Goal: Task Accomplishment & Management: Complete application form

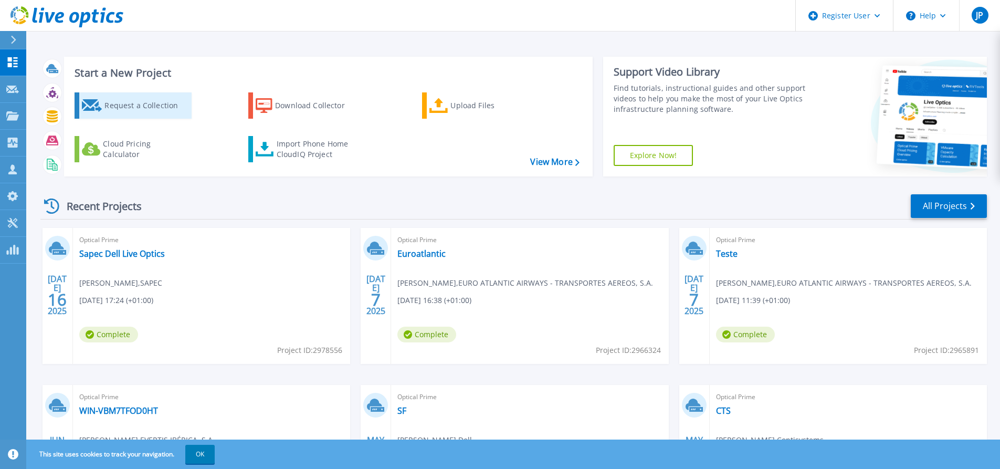
click at [132, 113] on div "Request a Collection" at bounding box center [146, 105] width 84 height 21
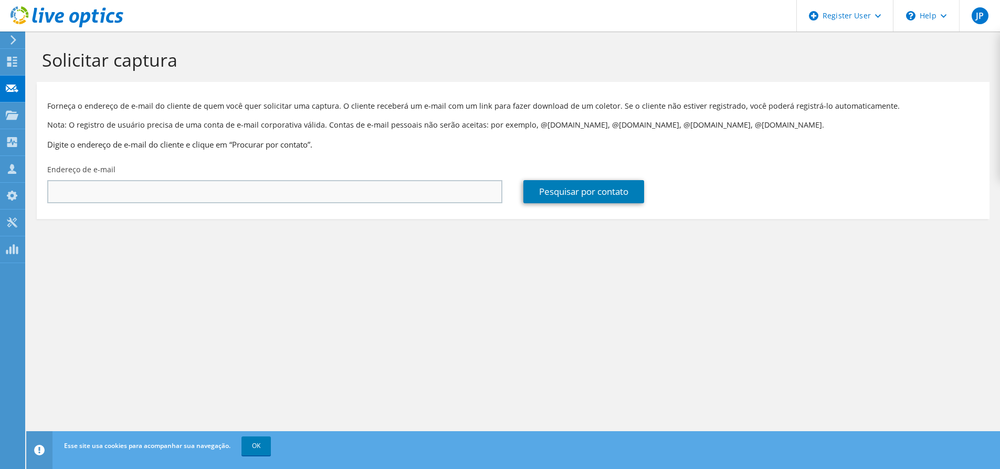
click at [266, 204] on div "Endereço de e-mail" at bounding box center [275, 183] width 476 height 49
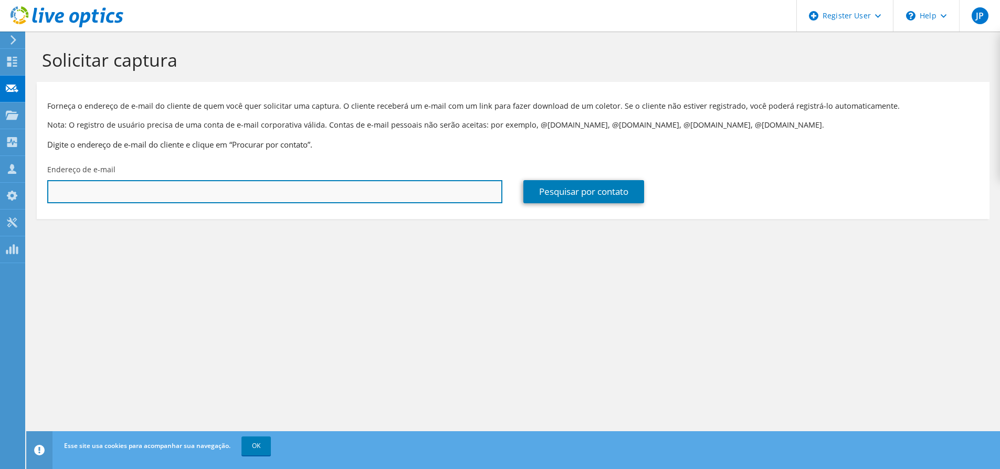
click at [269, 193] on input "text" at bounding box center [274, 191] width 455 height 23
paste input "psanto@quadranteglobal.com"
type input "psanto@quadranteglobal.com"
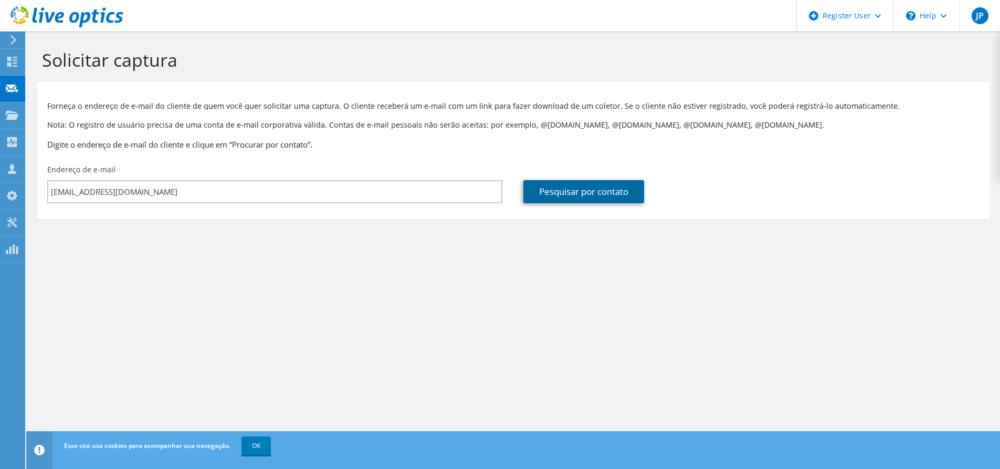
click at [581, 188] on link "Pesquisar por contato" at bounding box center [583, 191] width 121 height 23
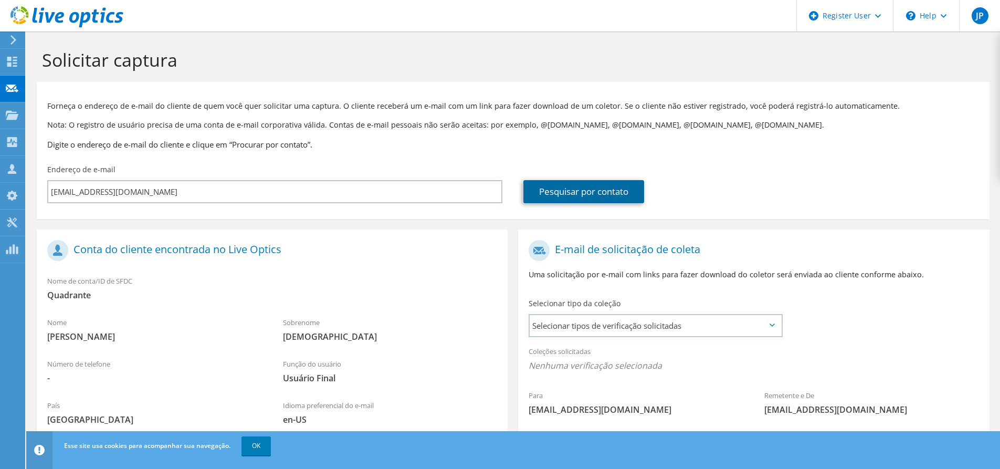
scroll to position [106, 0]
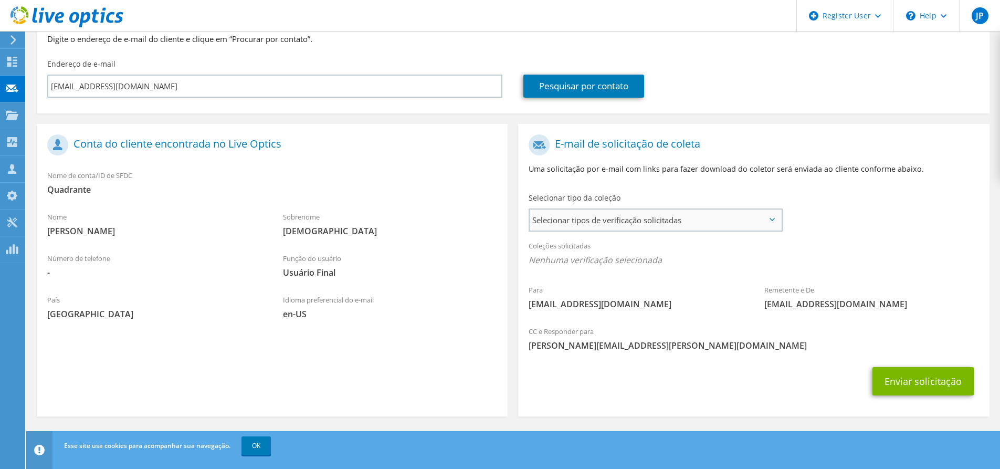
click at [655, 224] on span "Selecionar tipos de verificação solicitadas" at bounding box center [655, 219] width 251 height 21
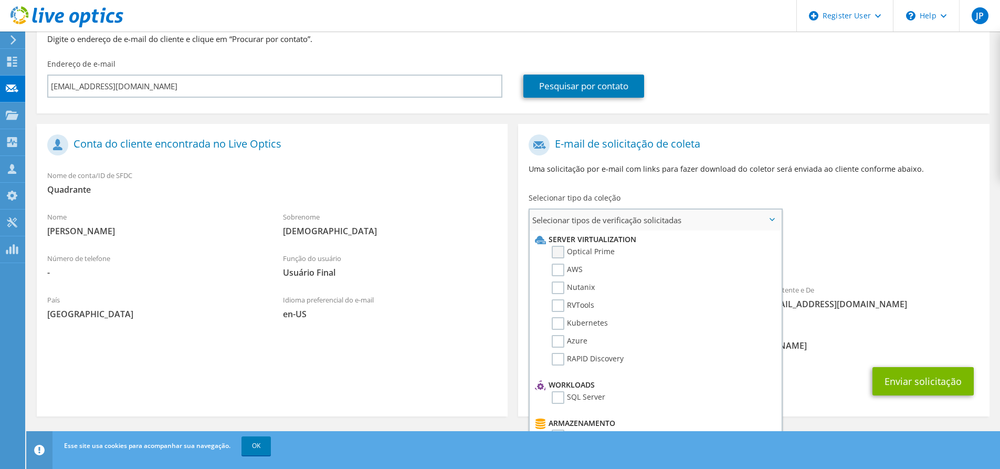
click at [591, 254] on label "Optical Prime" at bounding box center [583, 252] width 63 height 13
click at [0, 0] on input "Optical Prime" at bounding box center [0, 0] width 0 height 0
click at [558, 271] on label "AWS" at bounding box center [567, 270] width 31 height 13
click at [0, 0] on input "AWS" at bounding box center [0, 0] width 0 height 0
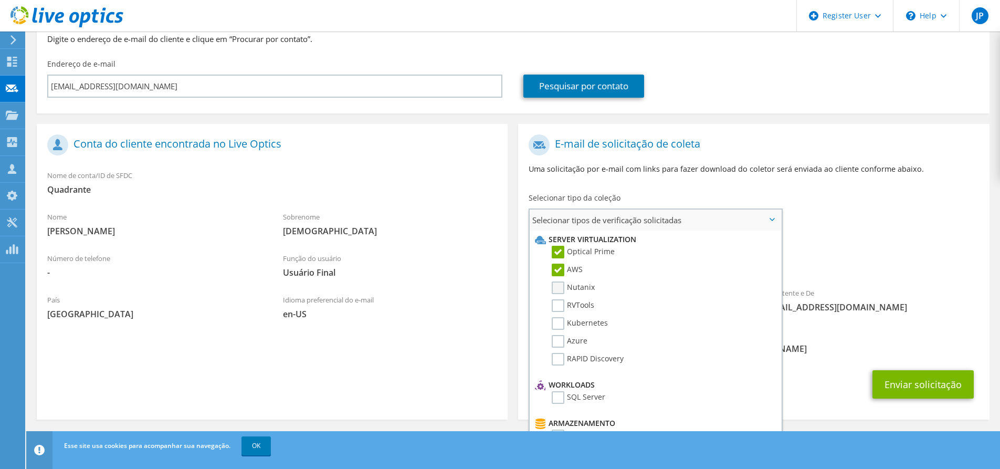
click at [555, 286] on label "Nutanix" at bounding box center [573, 287] width 43 height 13
click at [0, 0] on input "Nutanix" at bounding box center [0, 0] width 0 height 0
click at [552, 306] on label "RVTools" at bounding box center [573, 305] width 43 height 13
click at [0, 0] on input "RVTools" at bounding box center [0, 0] width 0 height 0
click at [557, 327] on label "Kubernetes" at bounding box center [580, 323] width 56 height 13
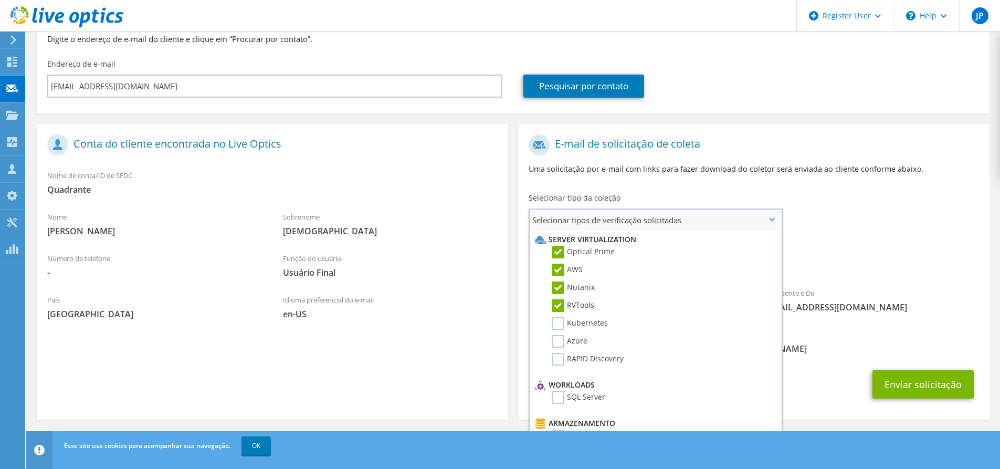
click at [0, 0] on input "Kubernetes" at bounding box center [0, 0] width 0 height 0
click at [554, 342] on label "Azure" at bounding box center [570, 341] width 36 height 13
click at [0, 0] on input "Azure" at bounding box center [0, 0] width 0 height 0
click at [556, 361] on label "RAPID Discovery" at bounding box center [588, 359] width 72 height 13
click at [0, 0] on input "RAPID Discovery" at bounding box center [0, 0] width 0 height 0
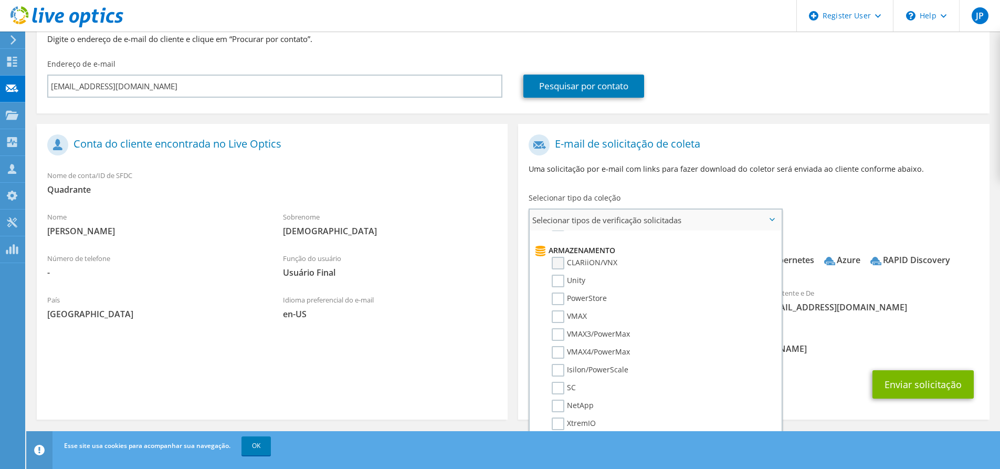
scroll to position [158, 0]
click at [555, 242] on label "SQL Server" at bounding box center [579, 240] width 54 height 13
click at [0, 0] on input "SQL Server" at bounding box center [0, 0] width 0 height 0
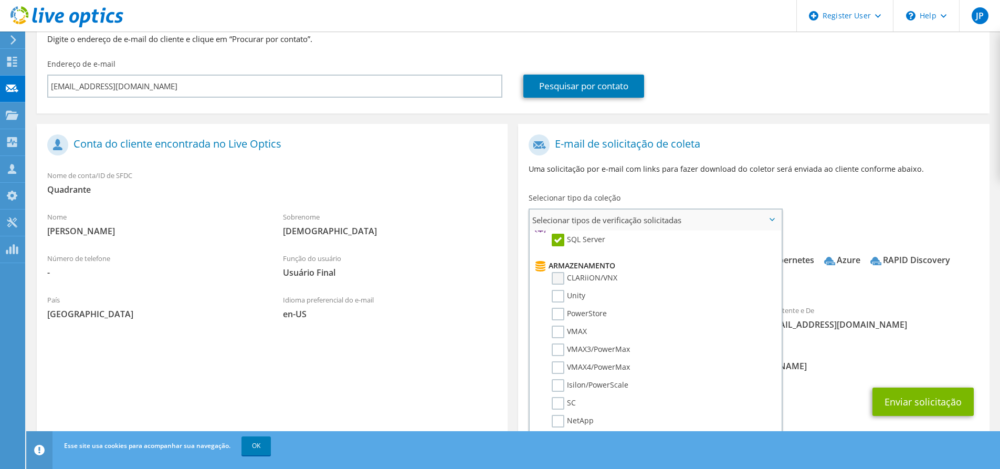
click at [558, 285] on label "CLARiiON/VNX" at bounding box center [585, 278] width 66 height 13
click at [0, 0] on input "CLARiiON/VNX" at bounding box center [0, 0] width 0 height 0
click at [555, 299] on label "Unity" at bounding box center [569, 296] width 34 height 13
click at [0, 0] on input "Unity" at bounding box center [0, 0] width 0 height 0
click at [556, 317] on label "PowerStore" at bounding box center [579, 314] width 55 height 13
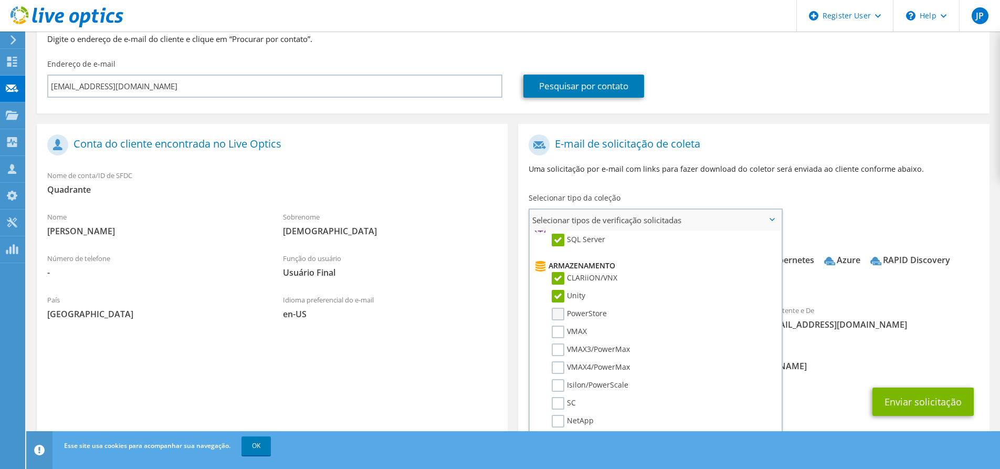
click at [0, 0] on input "PowerStore" at bounding box center [0, 0] width 0 height 0
click at [558, 331] on label "VMAX" at bounding box center [569, 332] width 35 height 13
click at [0, 0] on input "VMAX" at bounding box center [0, 0] width 0 height 0
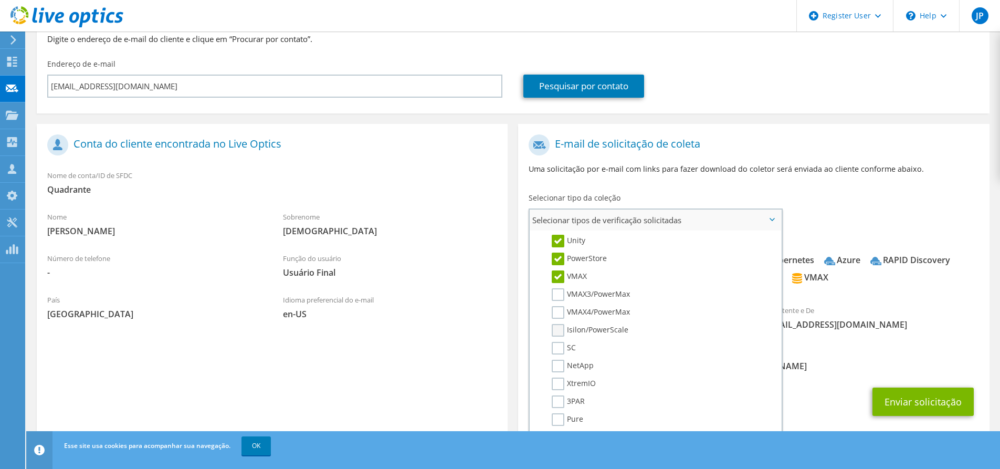
scroll to position [263, 0]
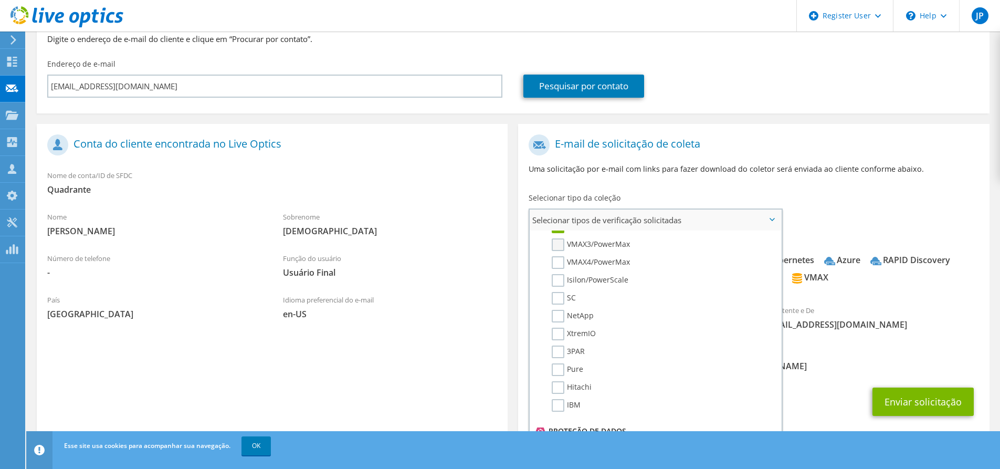
click at [556, 248] on label "VMAX3/PowerMax" at bounding box center [591, 244] width 78 height 13
click at [0, 0] on input "VMAX3/PowerMax" at bounding box center [0, 0] width 0 height 0
click at [556, 266] on label "VMAX4/PowerMax" at bounding box center [591, 262] width 78 height 13
click at [0, 0] on input "VMAX4/PowerMax" at bounding box center [0, 0] width 0 height 0
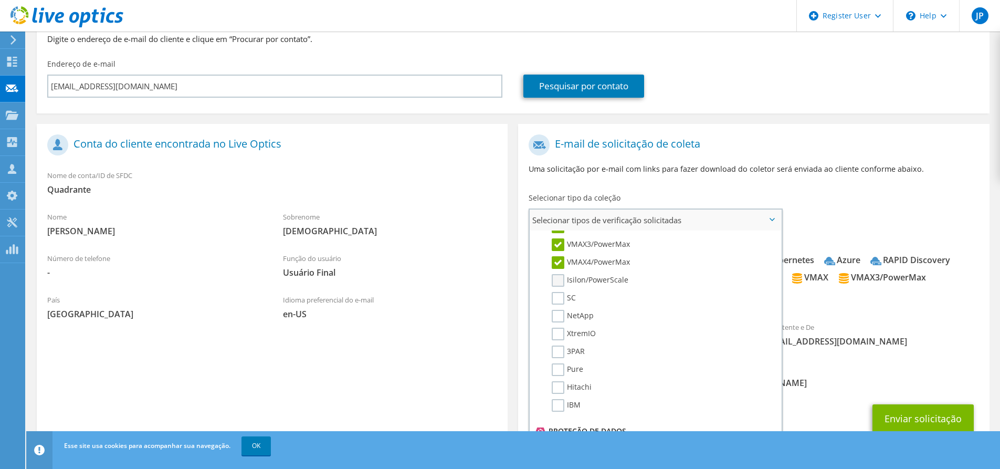
click at [559, 284] on label "Isilon/PowerScale" at bounding box center [590, 280] width 77 height 13
click at [0, 0] on input "Isilon/PowerScale" at bounding box center [0, 0] width 0 height 0
click at [559, 297] on label "SC" at bounding box center [564, 298] width 24 height 13
click at [0, 0] on input "SC" at bounding box center [0, 0] width 0 height 0
click at [558, 317] on label "NetApp" at bounding box center [573, 316] width 42 height 13
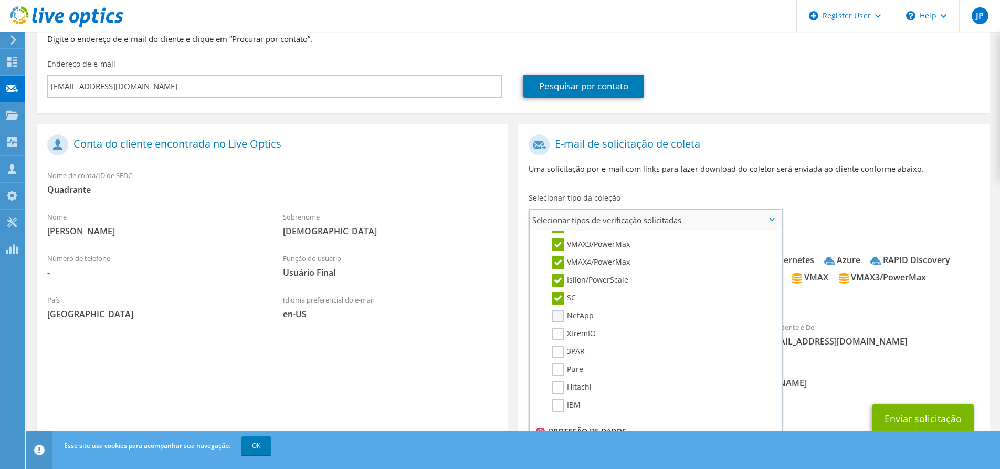
click at [0, 0] on input "NetApp" at bounding box center [0, 0] width 0 height 0
click at [554, 332] on label "XtremIO" at bounding box center [574, 334] width 44 height 13
click at [0, 0] on input "XtremIO" at bounding box center [0, 0] width 0 height 0
click at [555, 354] on label "3PAR" at bounding box center [568, 351] width 33 height 13
click at [0, 0] on input "3PAR" at bounding box center [0, 0] width 0 height 0
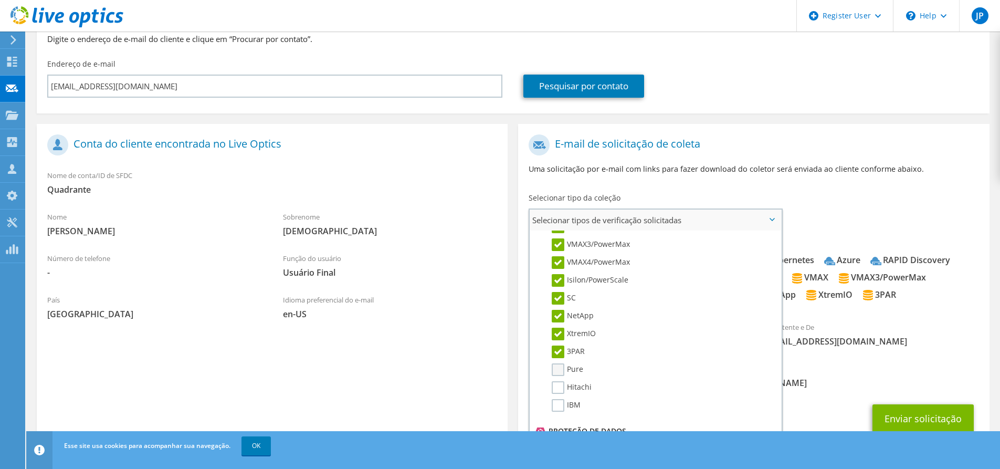
click at [558, 371] on label "Pure" at bounding box center [568, 369] width 32 height 13
click at [0, 0] on input "Pure" at bounding box center [0, 0] width 0 height 0
click at [555, 391] on label "Hitachi" at bounding box center [572, 387] width 40 height 13
click at [0, 0] on input "Hitachi" at bounding box center [0, 0] width 0 height 0
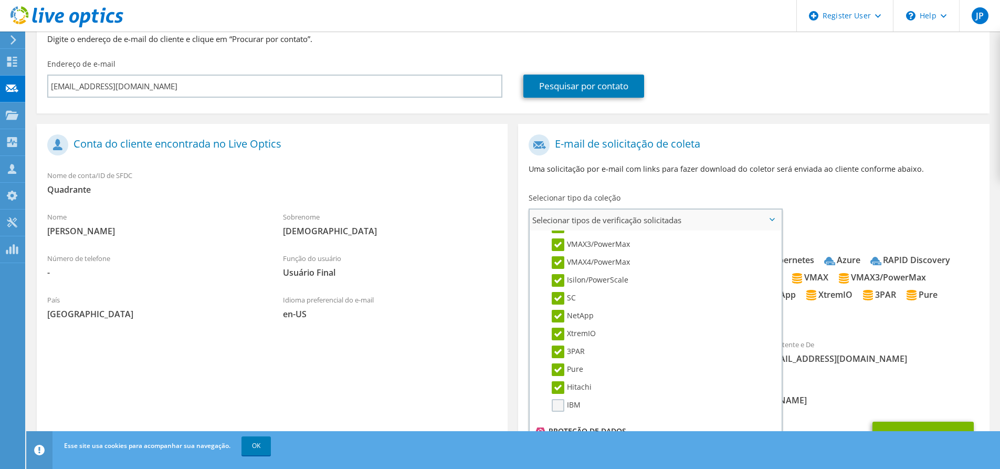
click at [554, 405] on label "IBM" at bounding box center [566, 405] width 29 height 13
click at [0, 0] on input "IBM" at bounding box center [0, 0] width 0 height 0
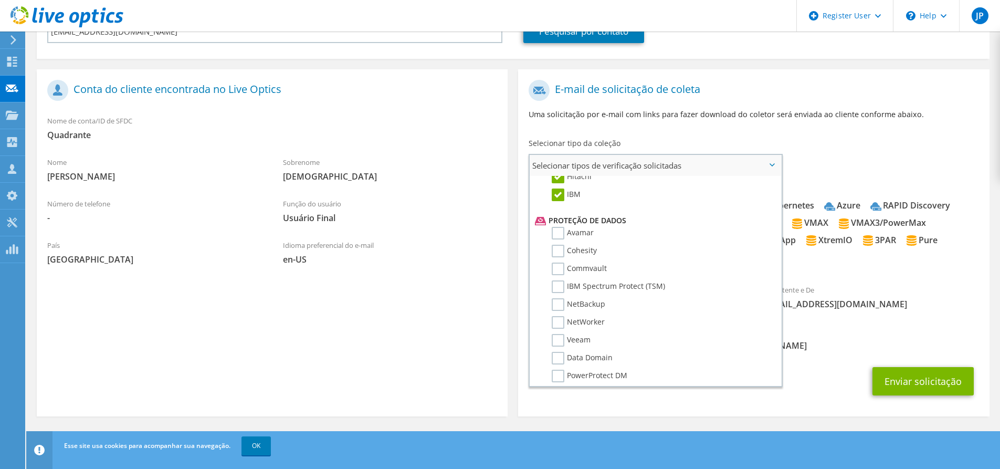
scroll to position [420, 0]
click at [556, 231] on label "Avamar" at bounding box center [573, 231] width 42 height 13
click at [0, 0] on input "Avamar" at bounding box center [0, 0] width 0 height 0
click at [557, 247] on label "Cohesity" at bounding box center [574, 249] width 45 height 13
click at [0, 0] on input "Cohesity" at bounding box center [0, 0] width 0 height 0
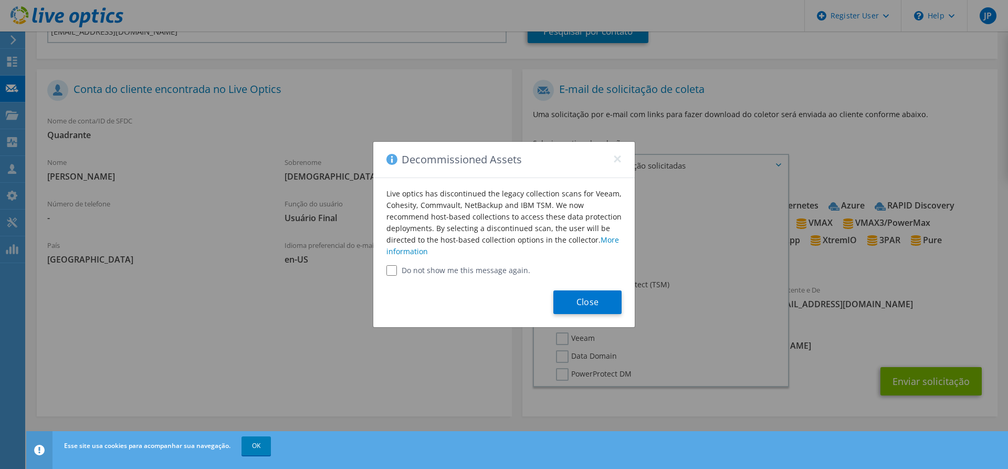
click at [512, 276] on div "Close" at bounding box center [503, 301] width 261 height 51
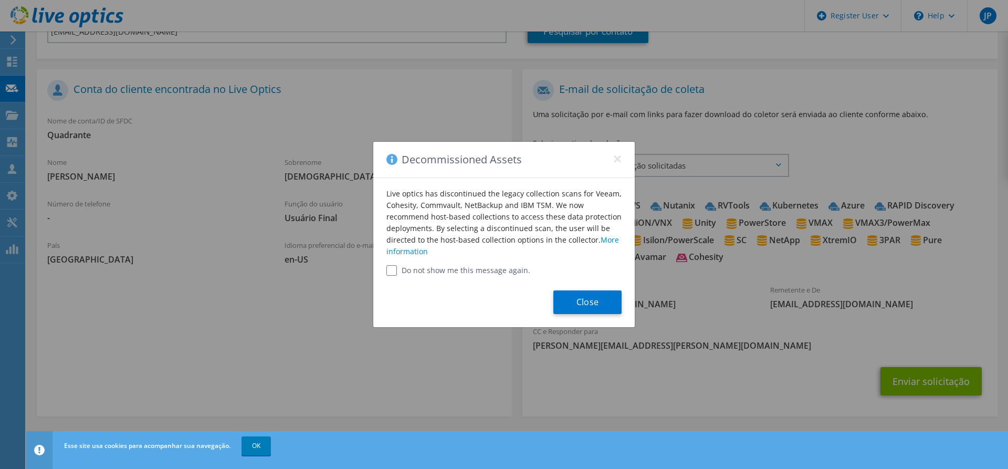
click at [501, 270] on label "Do not show me this message again." at bounding box center [503, 270] width 235 height 11
click at [387, 271] on input "Do not show me this message again." at bounding box center [391, 270] width 11 height 11
checkbox input "true"
click at [593, 301] on button "Close" at bounding box center [587, 302] width 68 height 24
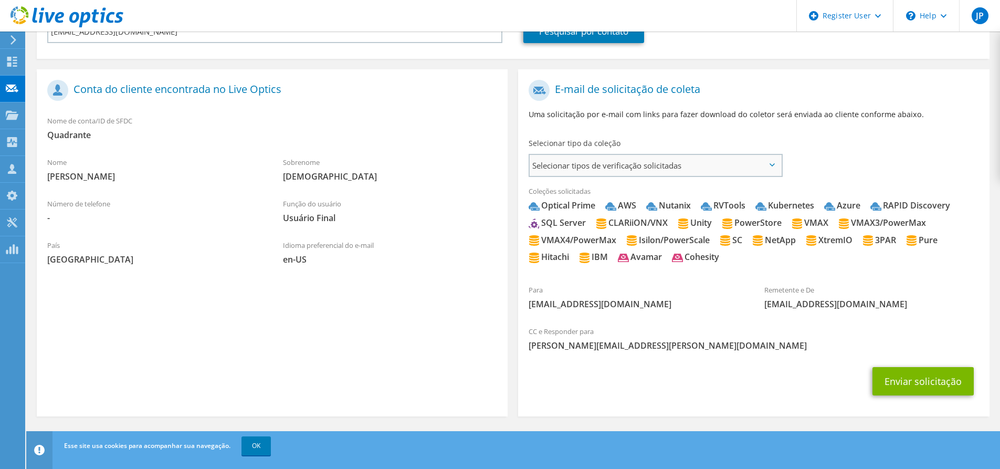
click at [624, 169] on span "Selecionar tipos de verificação solicitadas" at bounding box center [655, 165] width 251 height 21
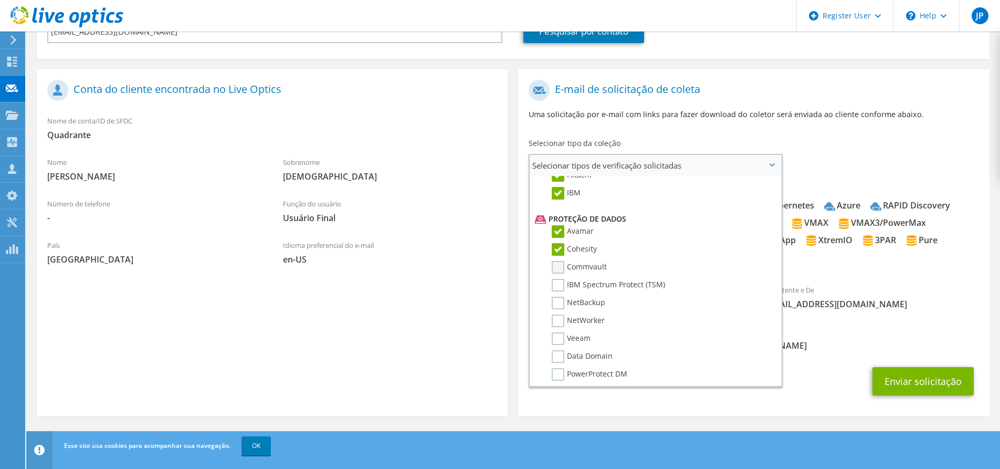
click at [555, 270] on label "Commvault" at bounding box center [579, 267] width 55 height 13
click at [0, 0] on input "Commvault" at bounding box center [0, 0] width 0 height 0
click at [555, 286] on label "IBM Spectrum Protect (TSM)" at bounding box center [608, 285] width 113 height 13
click at [0, 0] on input "IBM Spectrum Protect (TSM)" at bounding box center [0, 0] width 0 height 0
click at [553, 301] on label "NetBackup" at bounding box center [579, 303] width 54 height 13
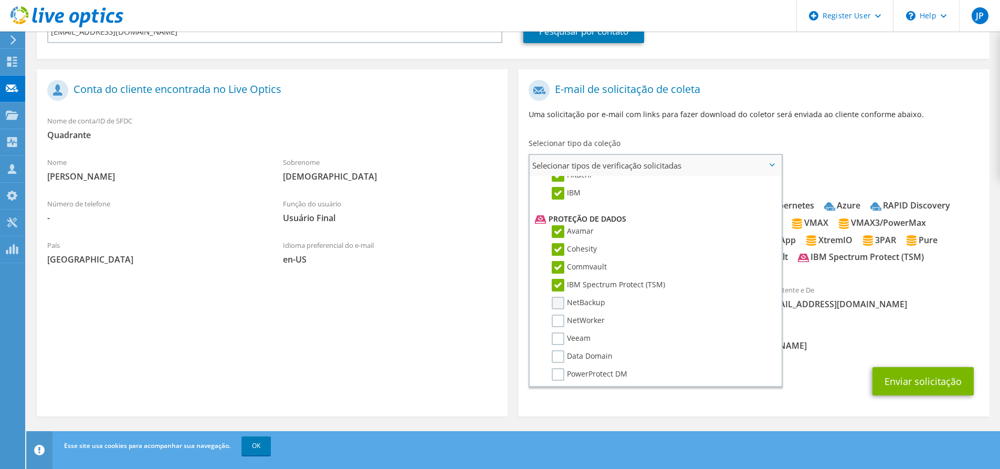
click at [0, 0] on input "NetBackup" at bounding box center [0, 0] width 0 height 0
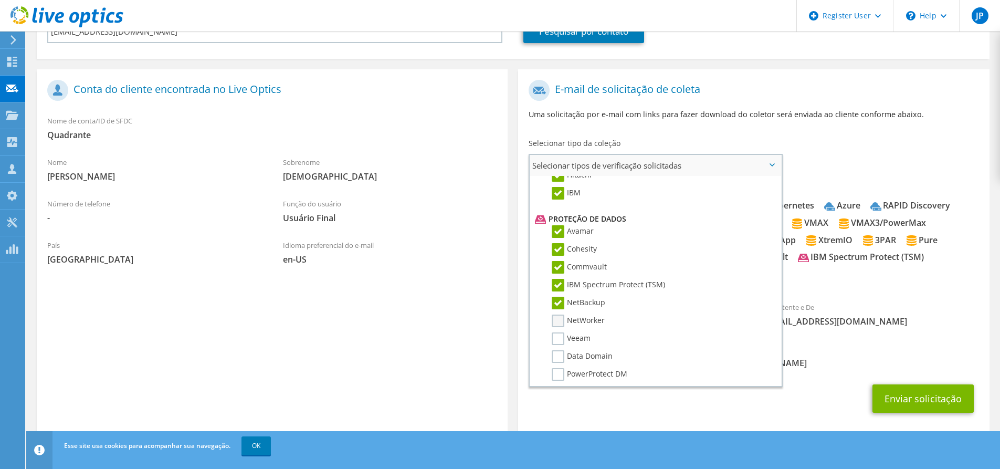
click at [554, 319] on label "NetWorker" at bounding box center [578, 320] width 53 height 13
click at [0, 0] on input "NetWorker" at bounding box center [0, 0] width 0 height 0
click at [558, 339] on label "Veeam" at bounding box center [571, 338] width 39 height 13
click at [0, 0] on input "Veeam" at bounding box center [0, 0] width 0 height 0
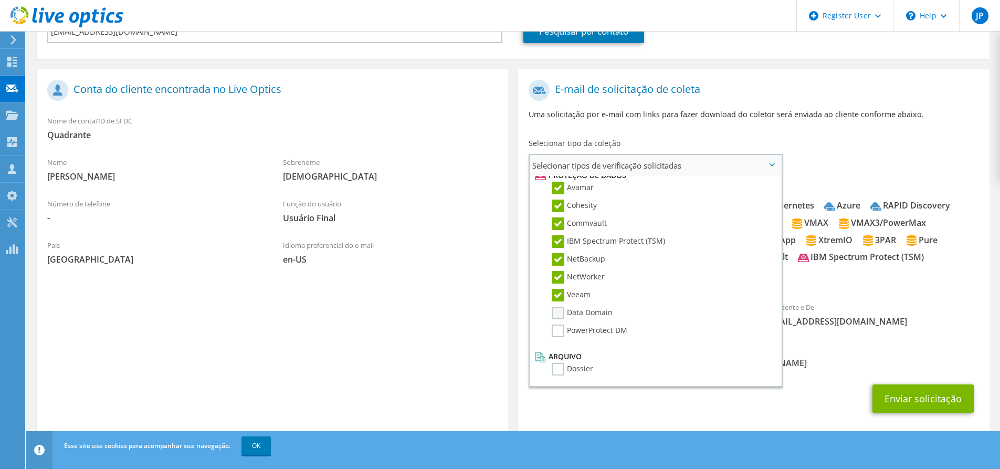
click at [557, 312] on label "Data Domain" at bounding box center [582, 313] width 61 height 13
click at [0, 0] on input "Data Domain" at bounding box center [0, 0] width 0 height 0
click at [559, 331] on label "PowerProtect DM" at bounding box center [590, 330] width 76 height 13
click at [0, 0] on input "PowerProtect DM" at bounding box center [0, 0] width 0 height 0
click at [556, 373] on label "Dossier" at bounding box center [572, 369] width 41 height 13
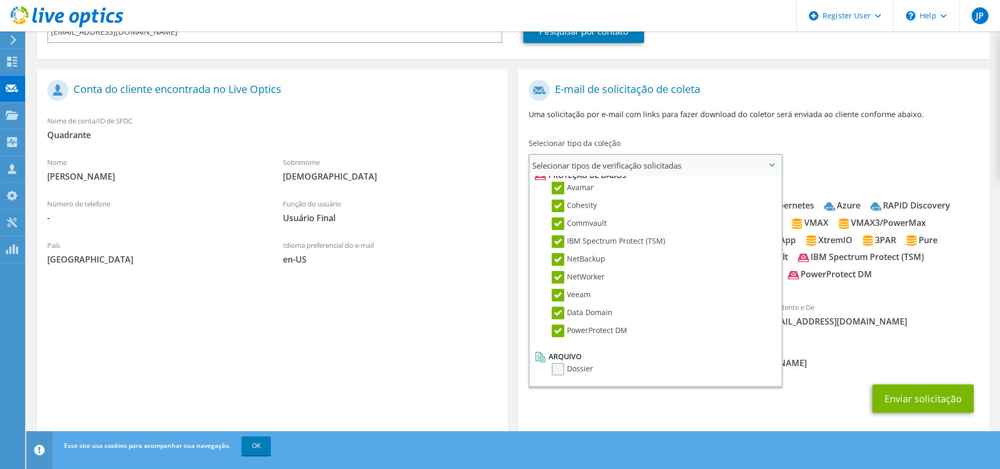
click at [0, 0] on input "Dossier" at bounding box center [0, 0] width 0 height 0
click at [838, 373] on div "CC e Responder para Joao.Pinheiro@dell.com" at bounding box center [753, 356] width 471 height 36
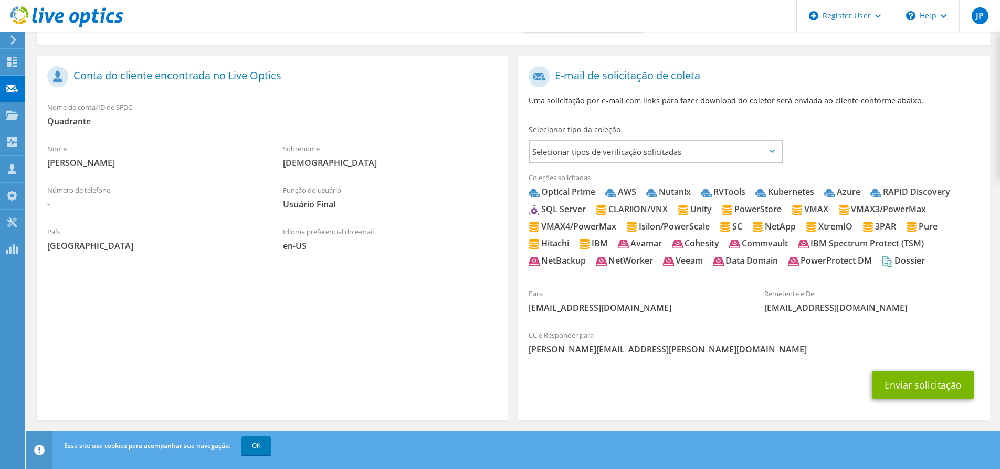
scroll to position [177, 0]
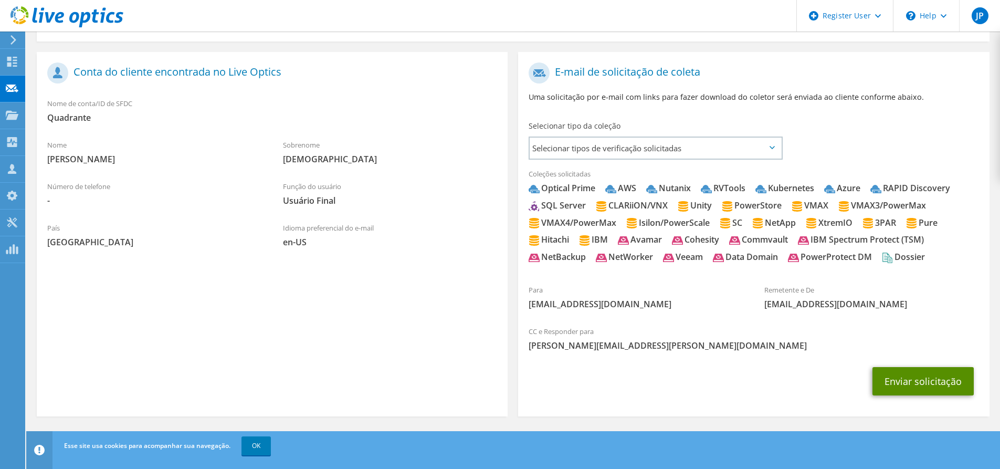
click at [910, 382] on button "Enviar solicitação" at bounding box center [923, 381] width 101 height 28
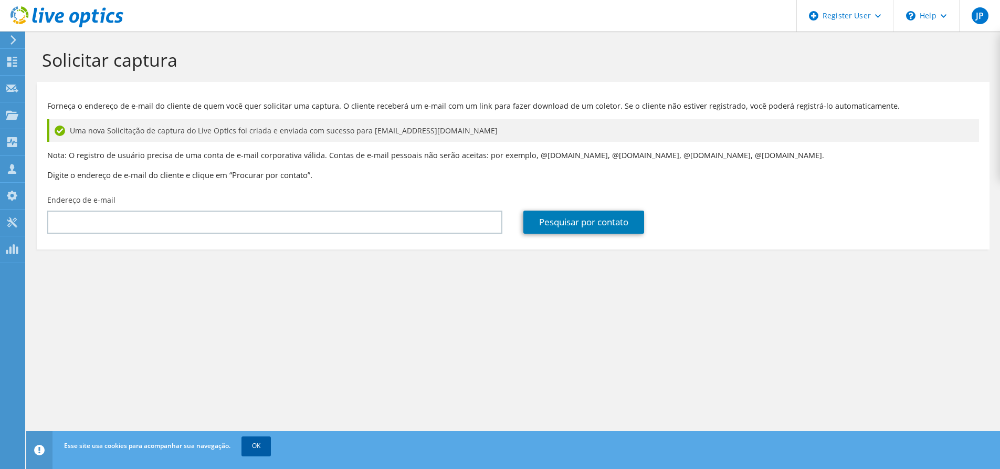
click at [258, 448] on link "OK" at bounding box center [256, 445] width 29 height 19
